Goal: Find contact information: Obtain details needed to contact an individual or organization

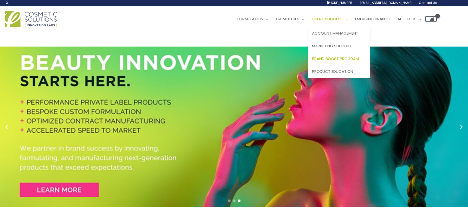
click at [338, 57] on span "Brand Boost Program" at bounding box center [335, 58] width 47 height 5
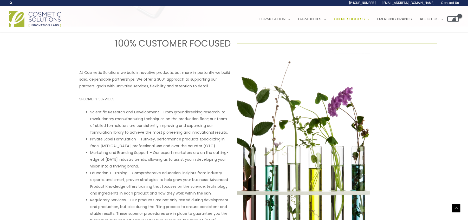
scroll to position [64, 0]
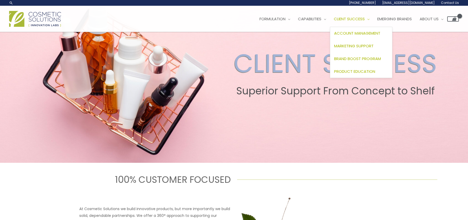
click at [363, 72] on span "Product Education" at bounding box center [354, 71] width 41 height 5
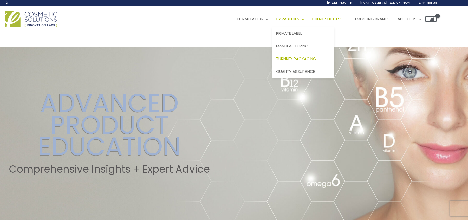
click at [301, 56] on span "Turnkey Packaging" at bounding box center [296, 58] width 40 height 5
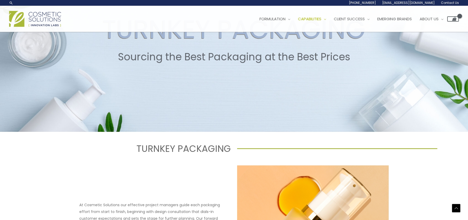
scroll to position [90, 0]
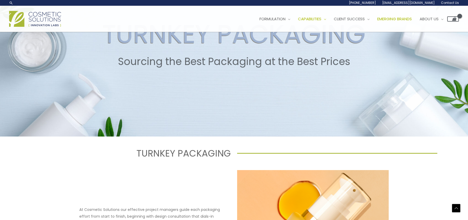
click at [391, 17] on span "Emerging Brands" at bounding box center [394, 18] width 35 height 5
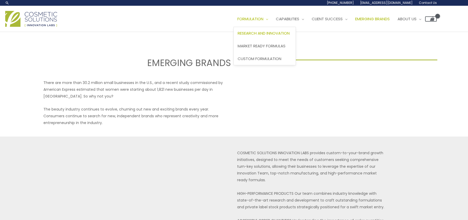
click at [264, 34] on span "Research and Innovation" at bounding box center [263, 32] width 52 height 5
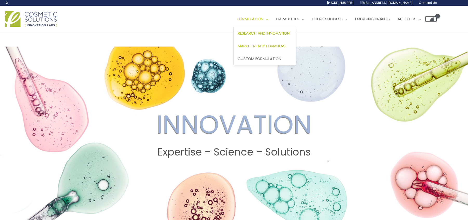
click at [282, 45] on span "Market Ready Formulas" at bounding box center [261, 45] width 48 height 5
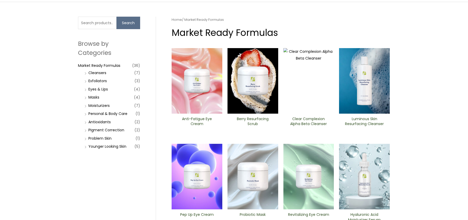
scroll to position [37, 0]
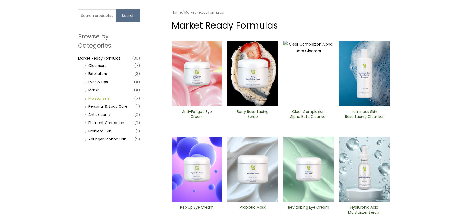
click at [99, 98] on link "Moisturizers" at bounding box center [98, 98] width 21 height 5
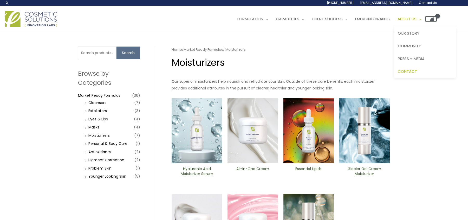
click at [417, 71] on span "Contact" at bounding box center [406, 71] width 19 height 5
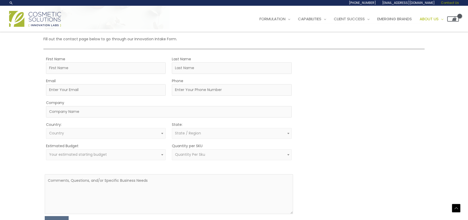
scroll to position [102, 0]
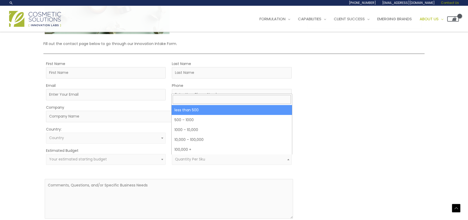
click at [286, 158] on span at bounding box center [288, 159] width 6 height 7
click at [323, 150] on div "MOQ TRIGGER STEP 2 TRIGGER" at bounding box center [361, 146] width 124 height 173
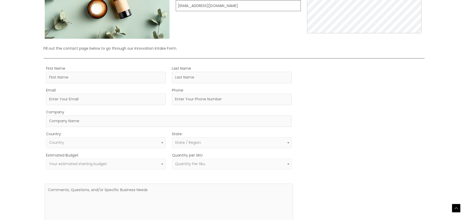
scroll to position [104, 0]
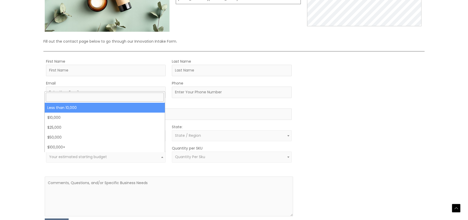
click at [110, 159] on span "Your estimated starting budget" at bounding box center [105, 156] width 113 height 5
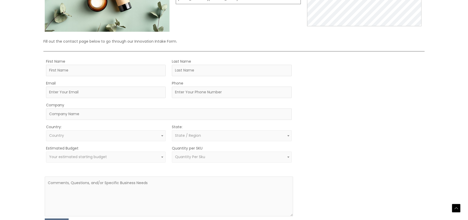
click at [360, 112] on div "MOQ TRIGGER STEP 2 TRIGGER" at bounding box center [361, 144] width 124 height 173
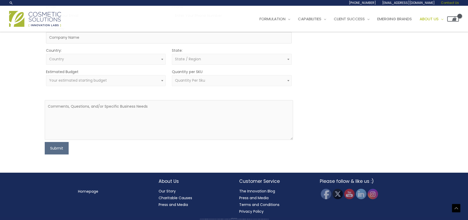
scroll to position [0, 0]
